Goal: Task Accomplishment & Management: Manage account settings

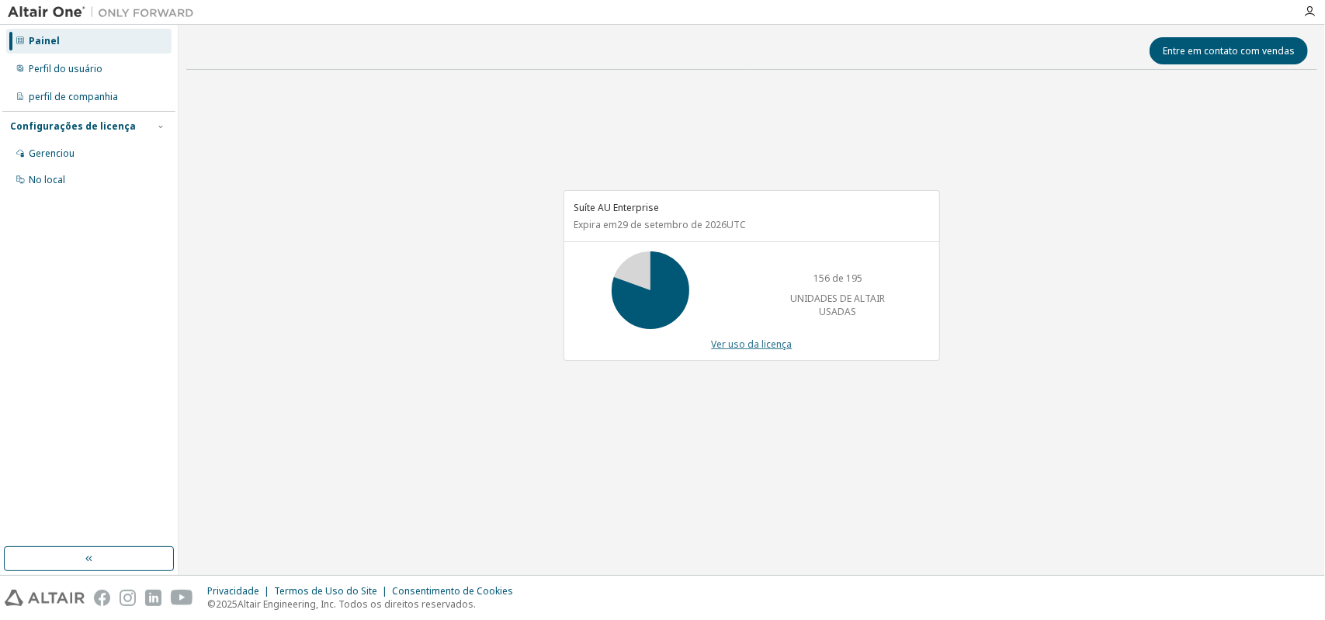
click at [741, 344] on font "Ver uso da licença" at bounding box center [752, 344] width 81 height 13
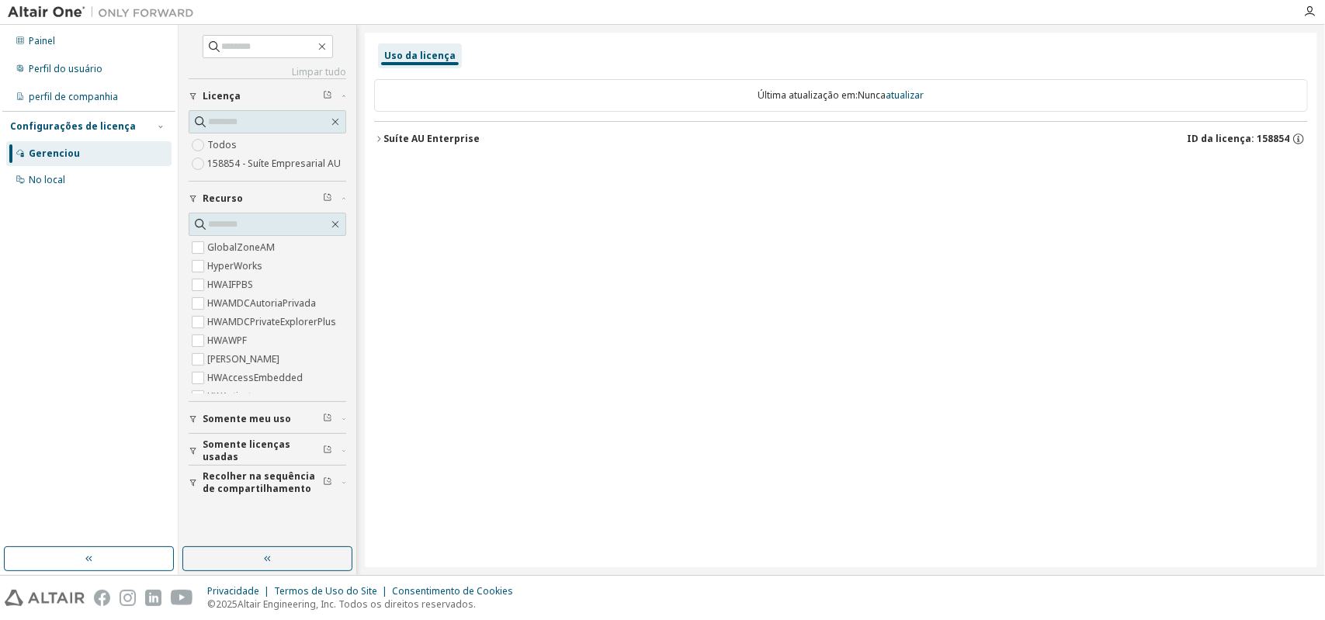
click at [244, 449] on font "Somente licenças usadas" at bounding box center [247, 451] width 88 height 26
click at [222, 480] on font "Sim" at bounding box center [215, 473] width 16 height 13
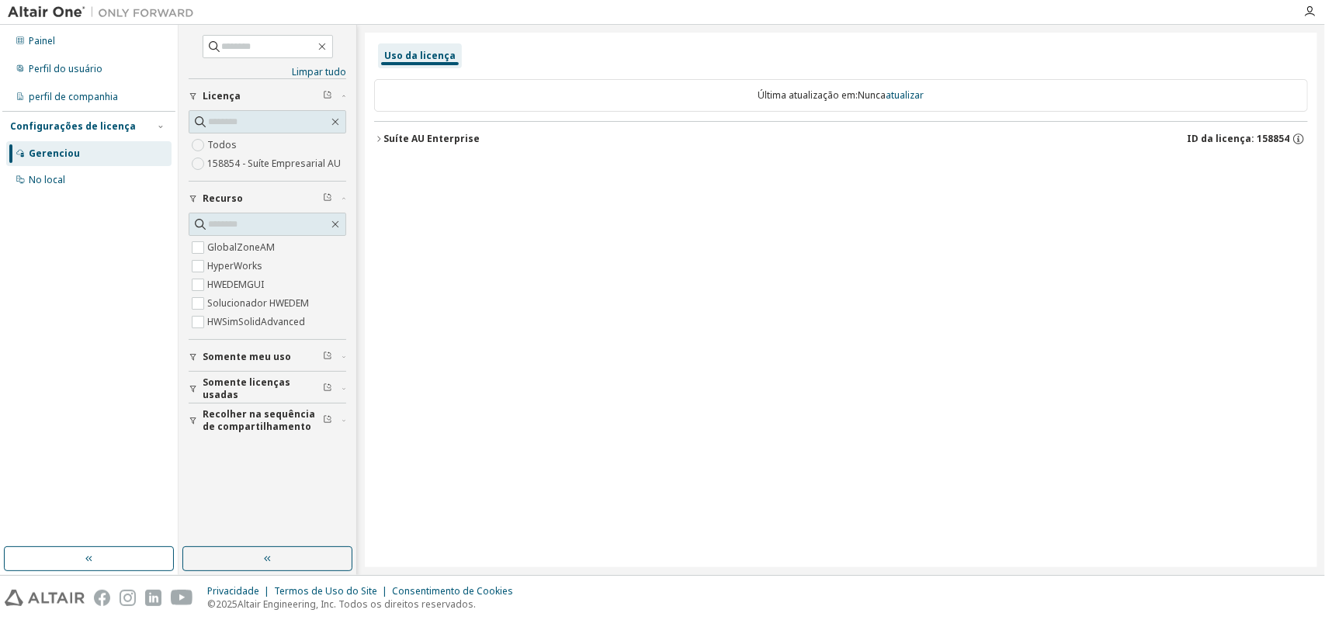
click at [380, 139] on icon "button" at bounding box center [378, 138] width 9 height 9
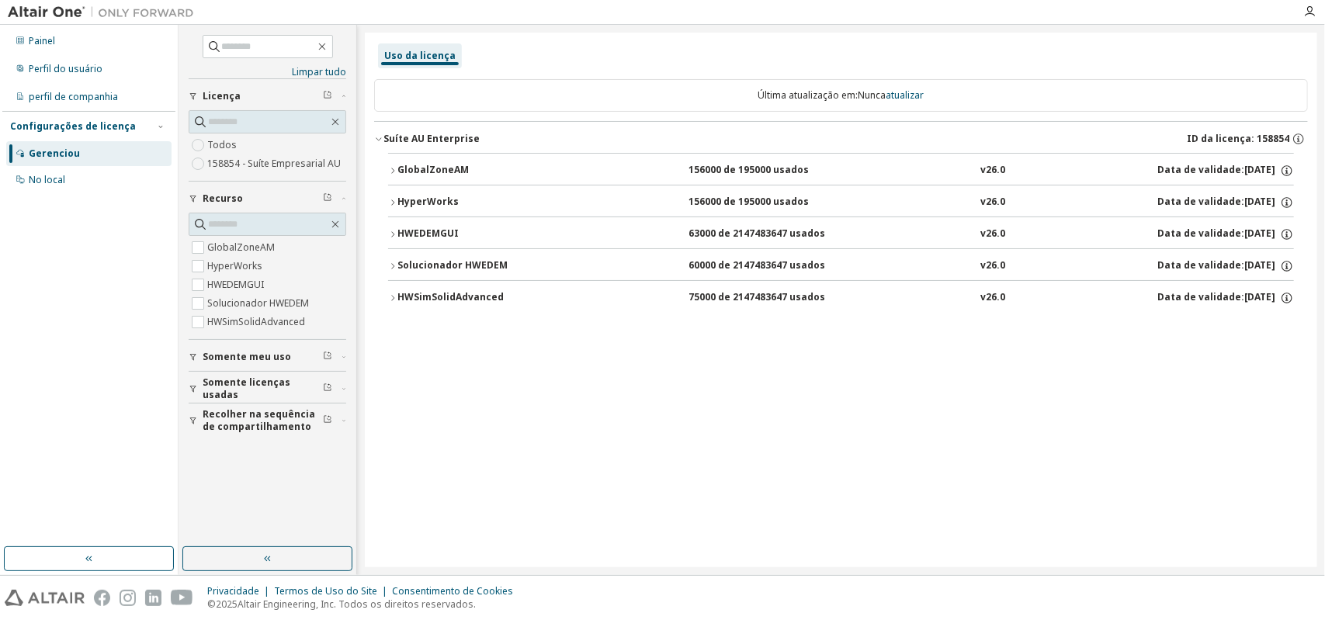
click at [390, 234] on icon "button" at bounding box center [392, 234] width 9 height 9
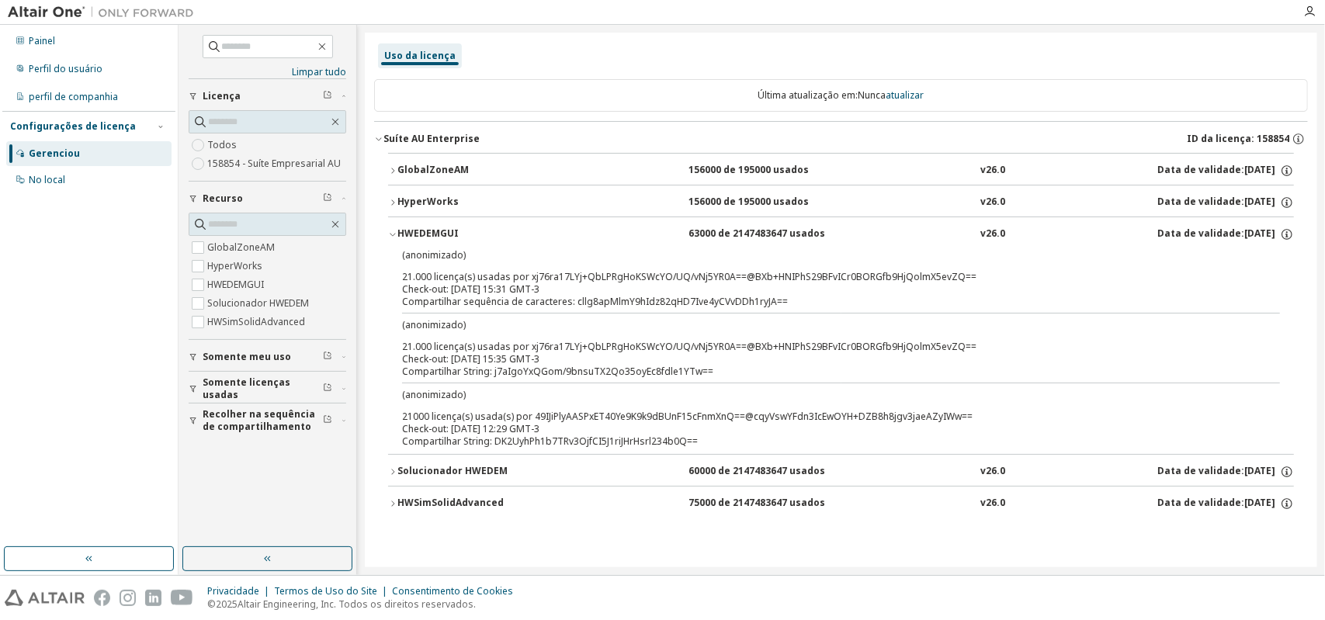
click at [389, 234] on icon "button" at bounding box center [392, 234] width 9 height 9
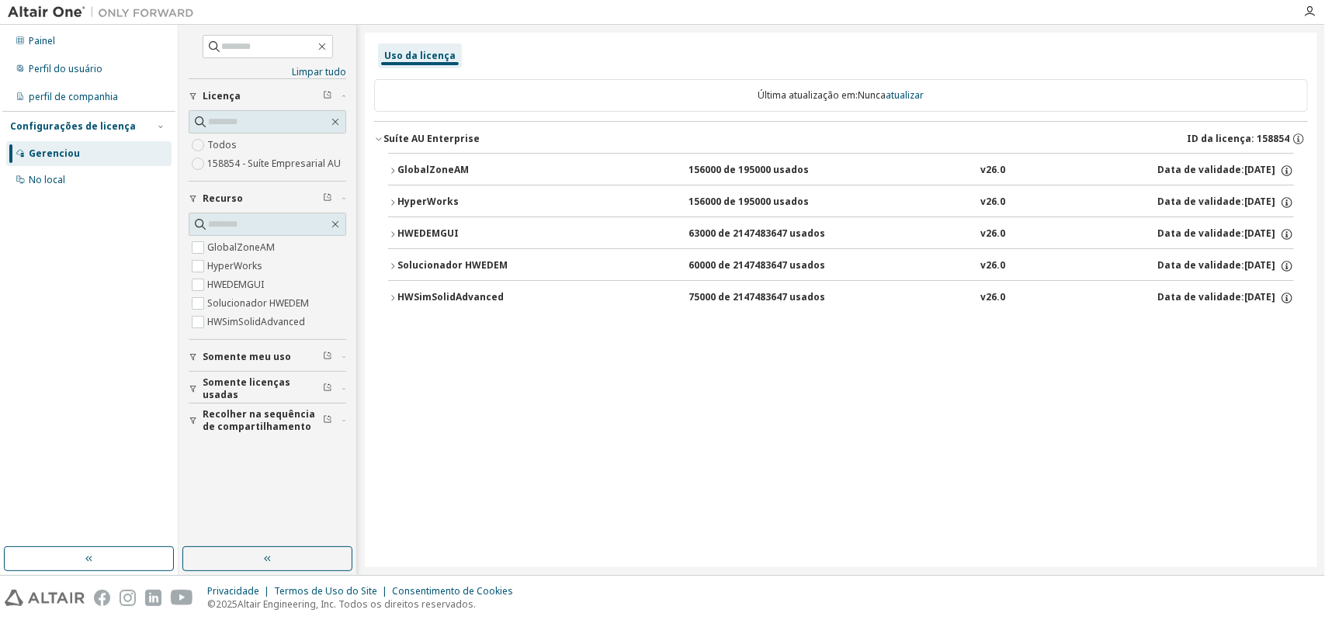
click at [389, 263] on icon "button" at bounding box center [392, 266] width 9 height 9
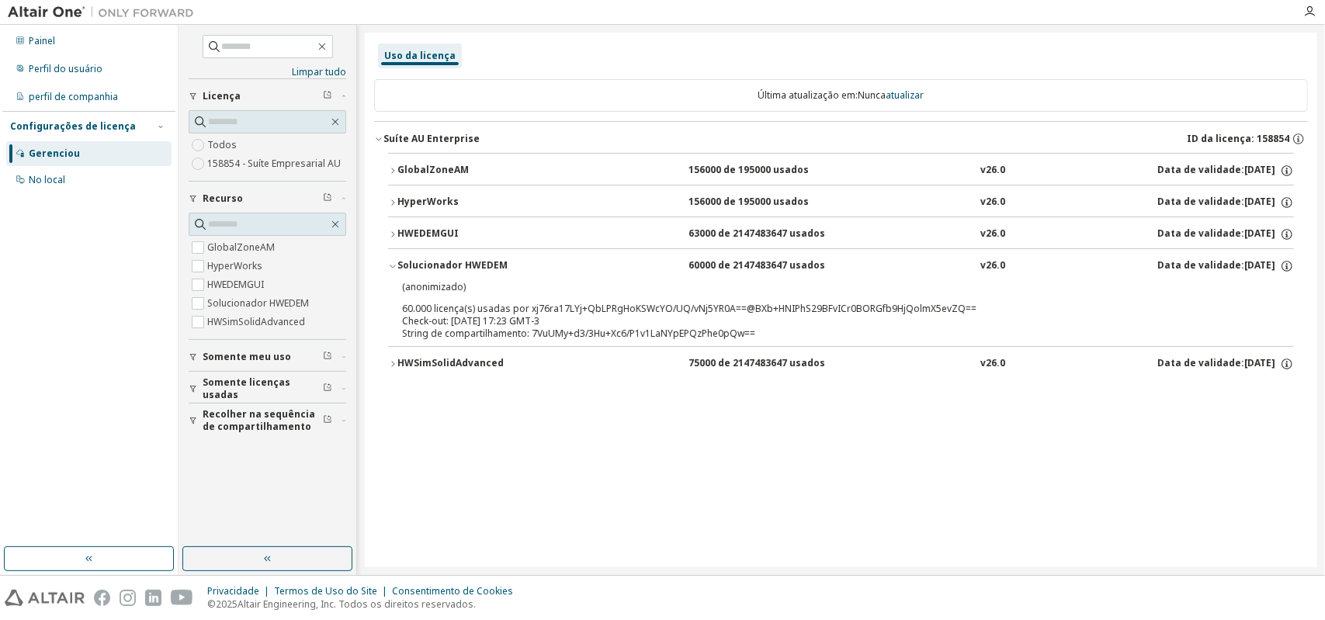
click at [389, 263] on icon "button" at bounding box center [392, 266] width 9 height 9
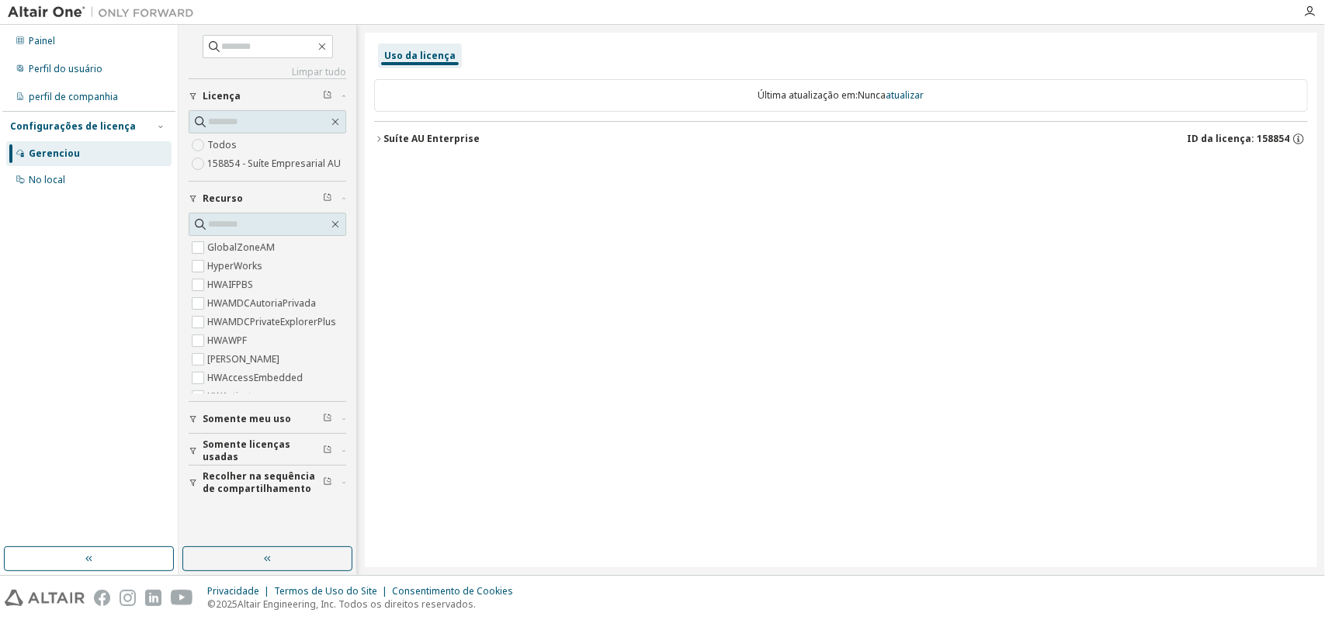
click at [290, 450] on font "Somente licenças usadas" at bounding box center [247, 451] width 88 height 26
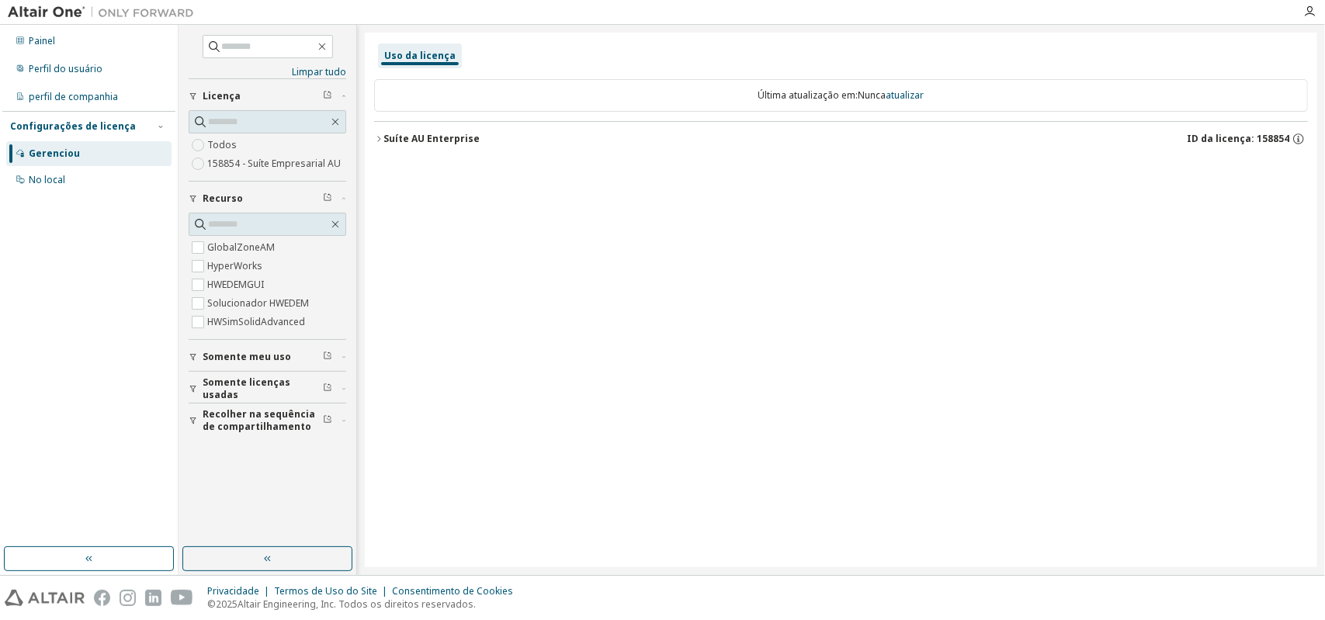
click at [379, 138] on icon "button" at bounding box center [378, 138] width 9 height 9
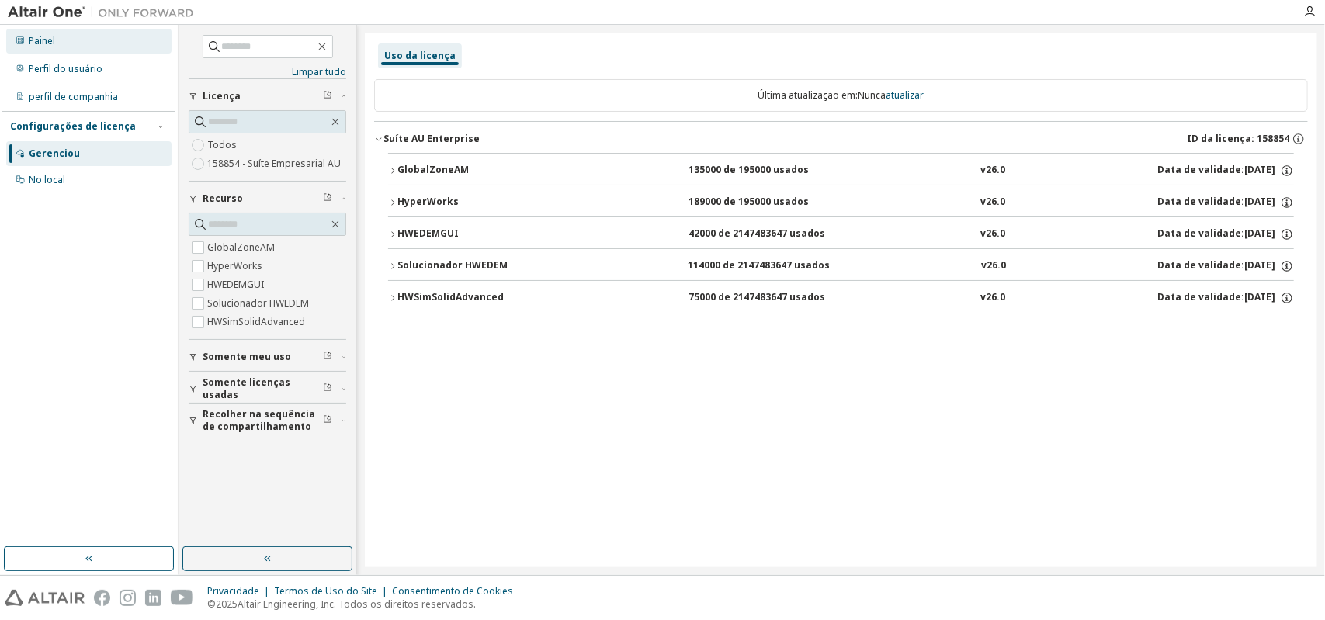
click at [99, 41] on div "Painel" at bounding box center [88, 41] width 165 height 25
